Goal: Browse casually

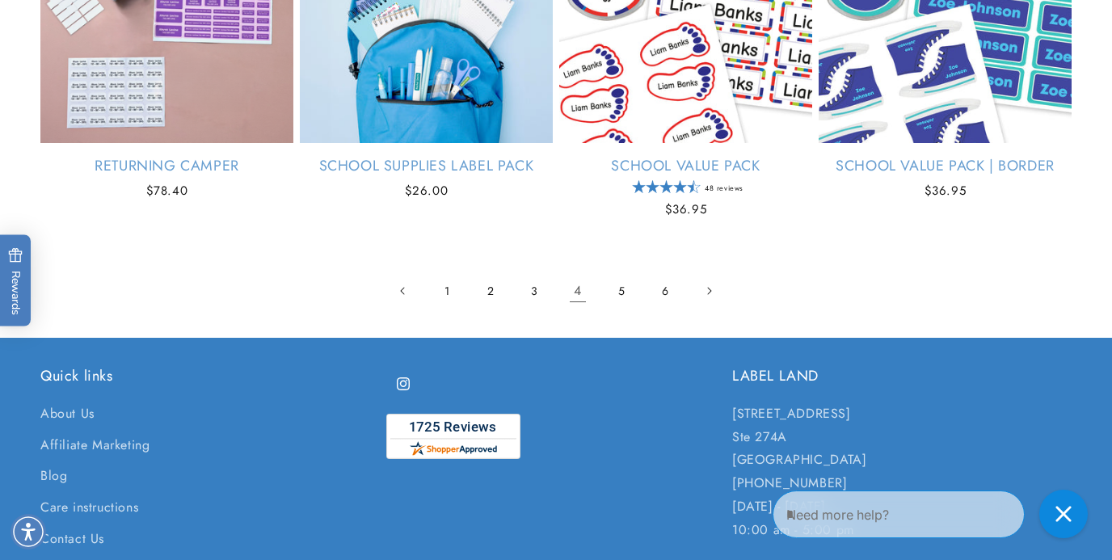
scroll to position [3645, 0]
